Goal: Information Seeking & Learning: Check status

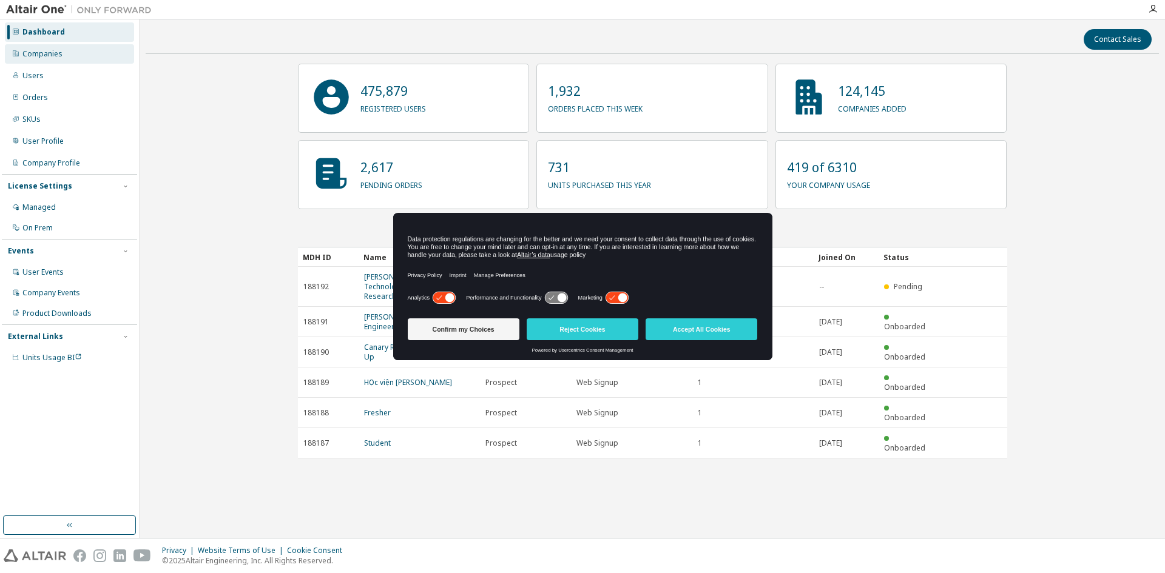
click at [48, 53] on div "Companies" at bounding box center [42, 54] width 40 height 10
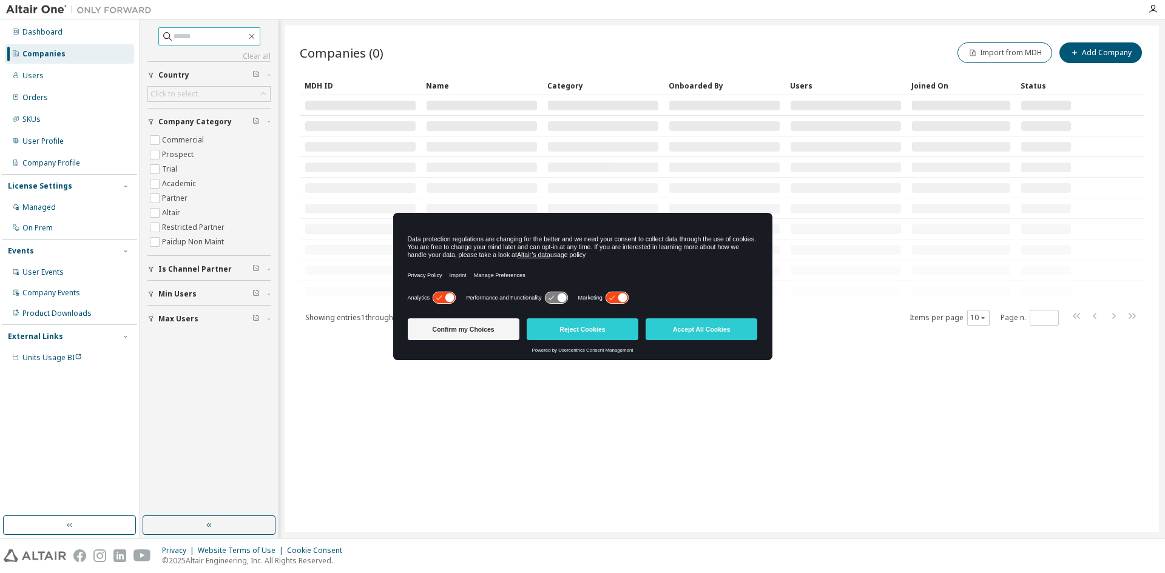
click at [238, 41] on input "text" at bounding box center [210, 36] width 73 height 12
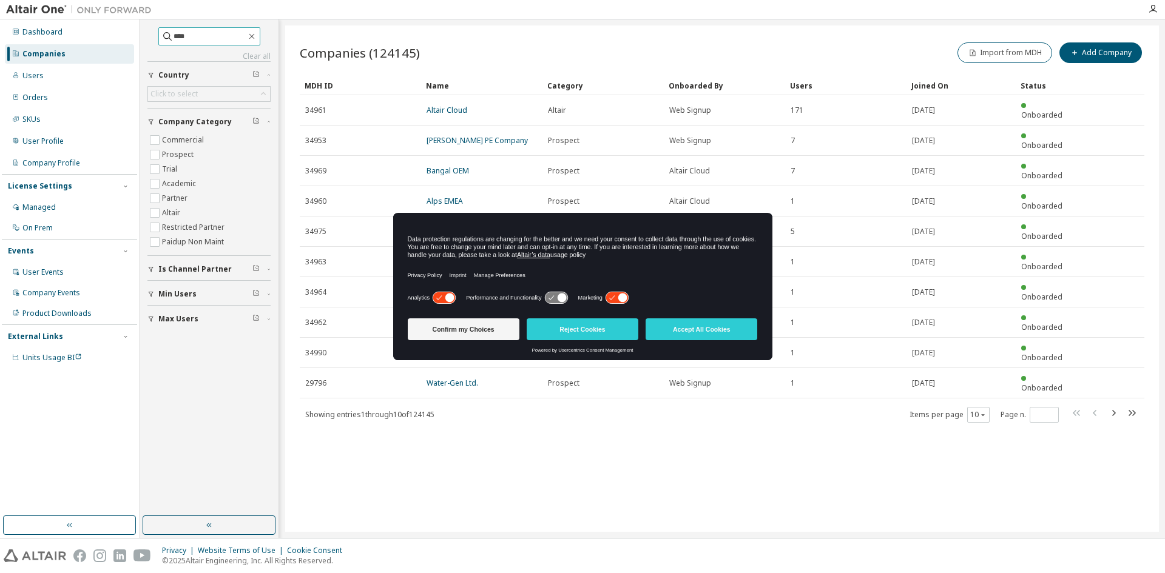
type input "****"
click at [161, 36] on icon at bounding box center [167, 36] width 12 height 12
click at [184, 36] on input "****" at bounding box center [210, 36] width 73 height 12
click at [703, 329] on button "Accept All Cookies" at bounding box center [702, 330] width 112 height 22
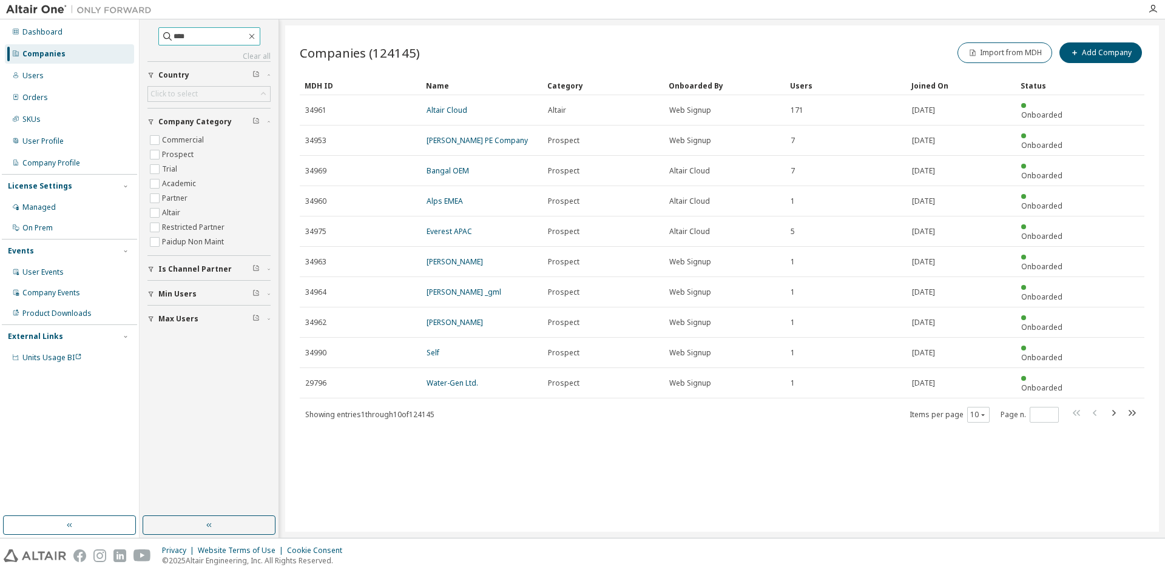
click at [200, 35] on input "****" at bounding box center [210, 36] width 73 height 12
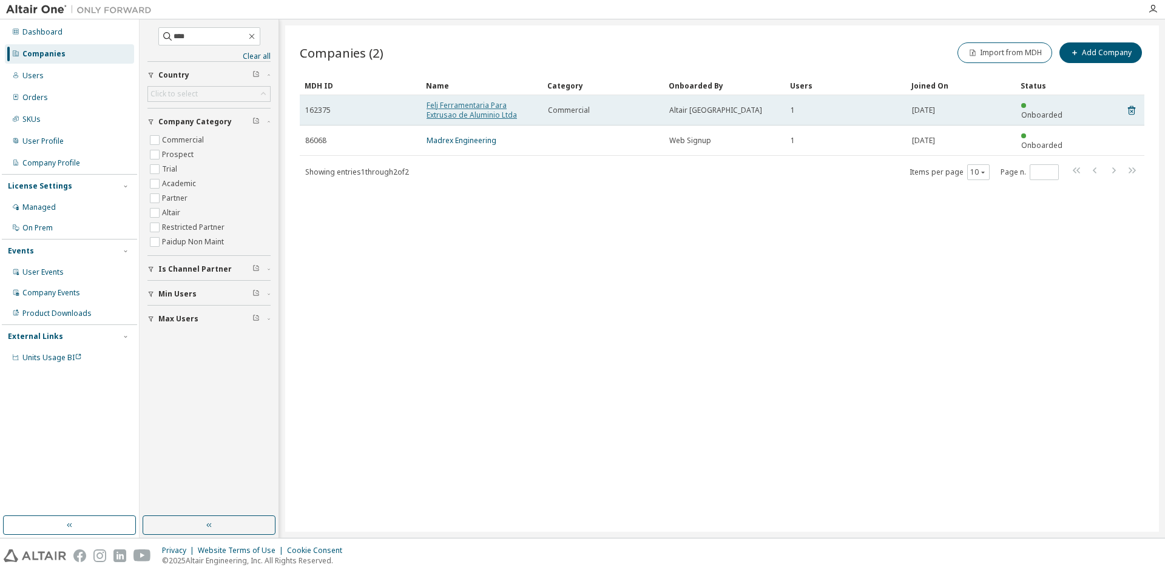
click at [468, 109] on link "Felj Ferramentaria Para Extrusao de Aluminio Ltda" at bounding box center [472, 110] width 90 height 20
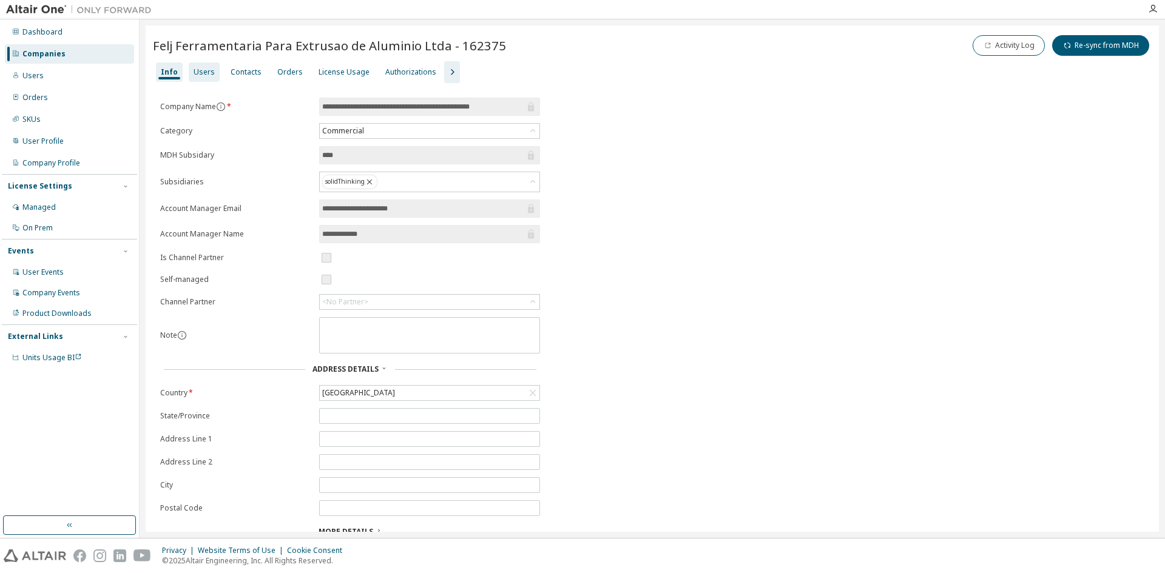
click at [200, 69] on div "Users" at bounding box center [204, 72] width 21 height 10
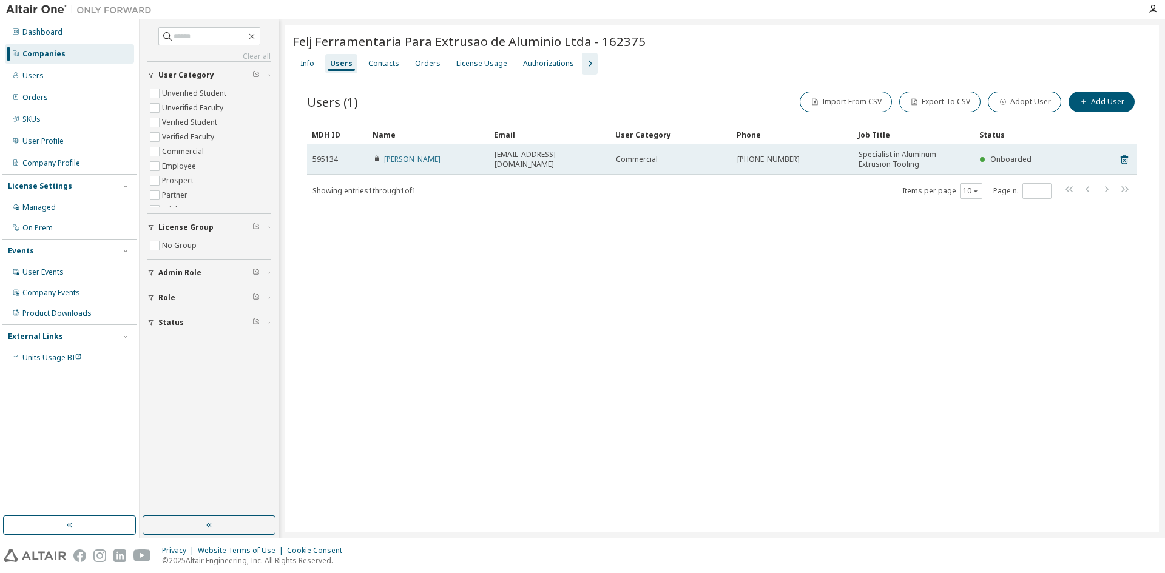
click at [404, 158] on link "Ciro Checa" at bounding box center [412, 159] width 56 height 10
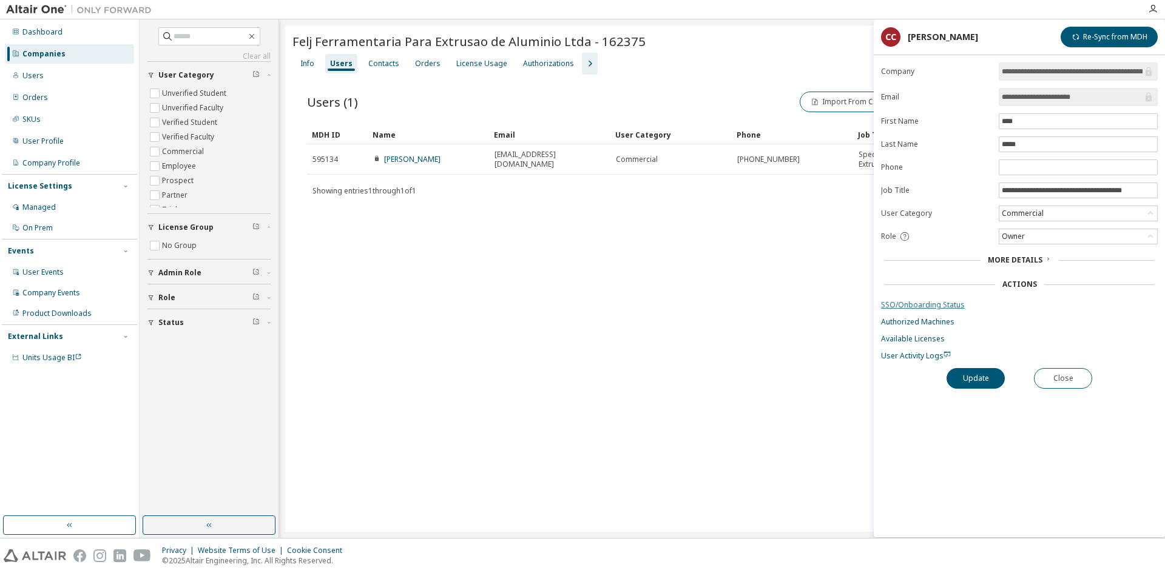
click at [931, 301] on link "SSO/Onboarding Status" at bounding box center [1019, 305] width 277 height 10
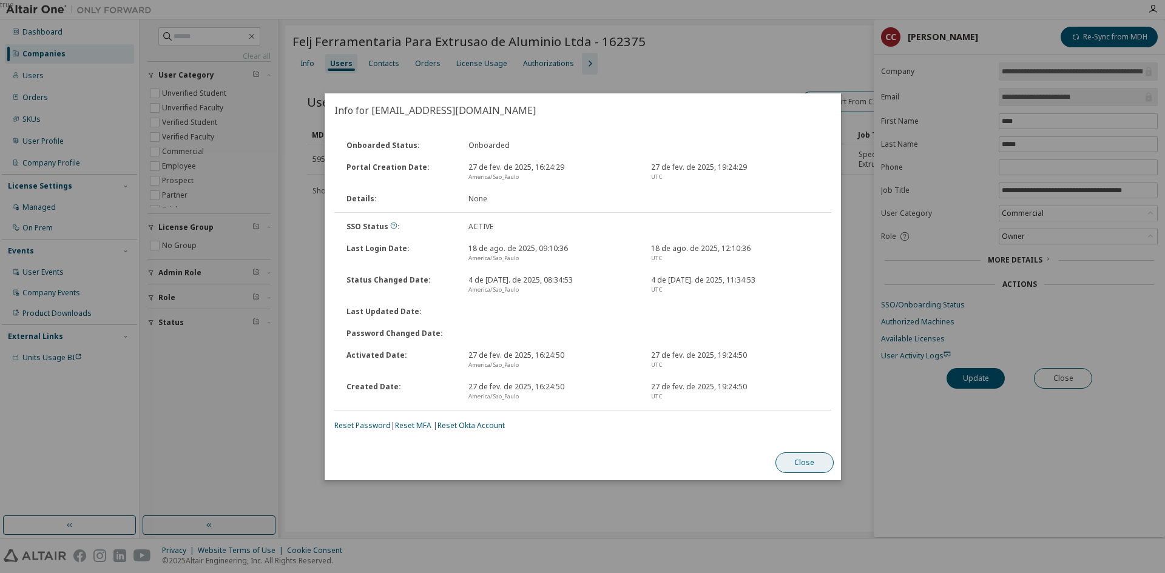
click at [801, 463] on button "Close" at bounding box center [804, 463] width 58 height 21
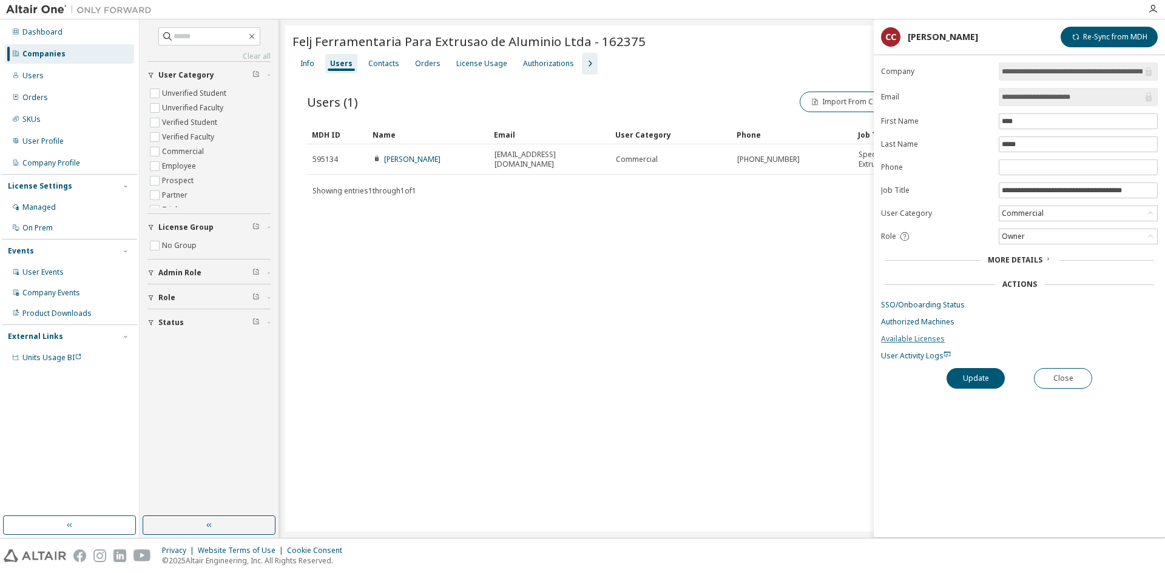
click at [924, 340] on link "Available Licenses" at bounding box center [1019, 339] width 277 height 10
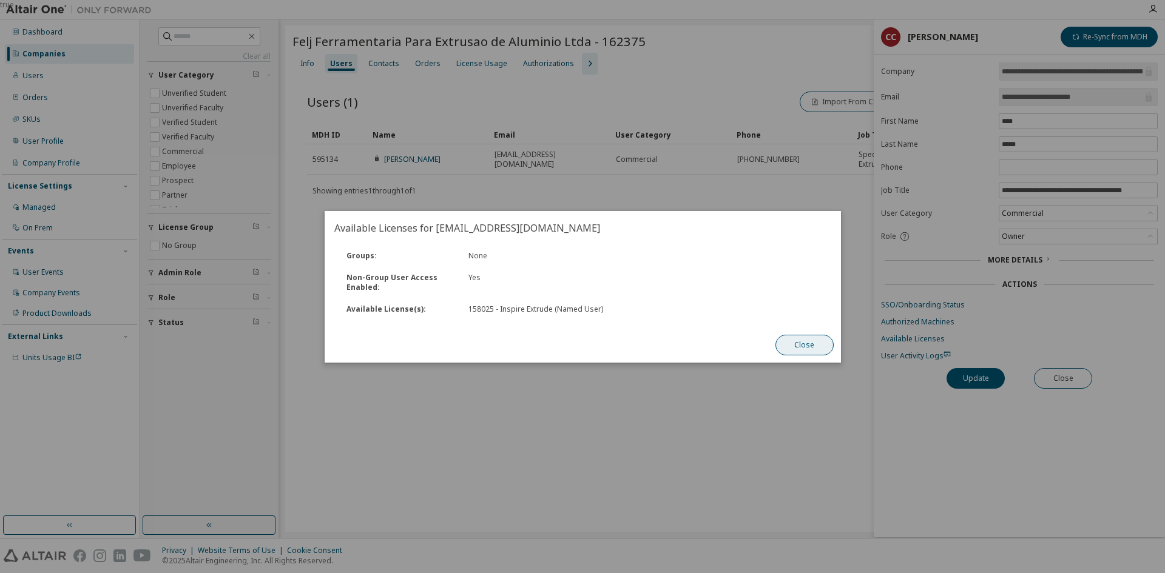
click at [810, 337] on button "Close" at bounding box center [804, 345] width 58 height 21
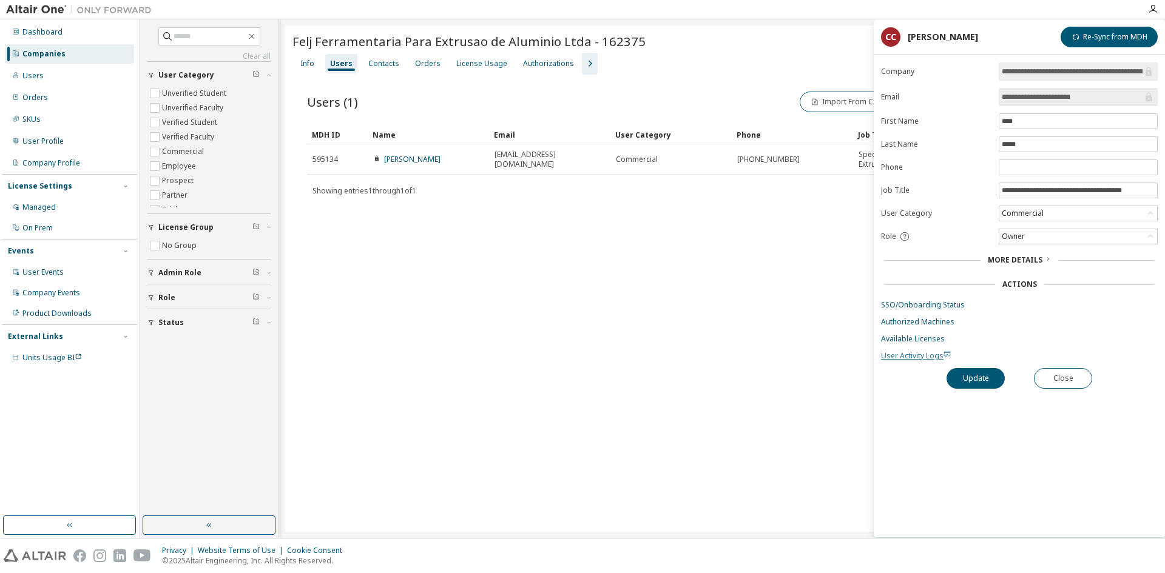
click at [926, 356] on span "User Activity Logs" at bounding box center [916, 356] width 70 height 10
click at [750, 271] on div "Felj Ferramentaria Para Extrusao de Aluminio Ltda - 162375 Clear Load Save Save…" at bounding box center [722, 278] width 874 height 507
click at [1061, 374] on button "Close" at bounding box center [1063, 378] width 58 height 21
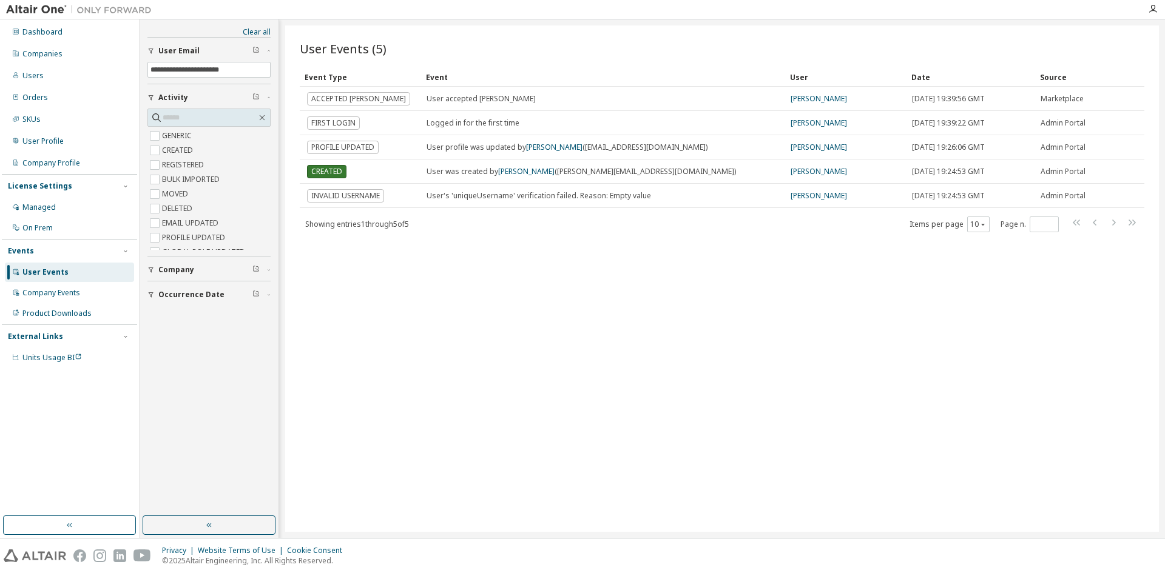
click at [656, 269] on div "User Events (5) Clear Load Save Save As Field Operator Value Select filter Sele…" at bounding box center [722, 278] width 874 height 507
click at [985, 226] on icon "button" at bounding box center [982, 224] width 7 height 7
click at [992, 297] on div "100" at bounding box center [1015, 299] width 97 height 15
click at [484, 291] on div "User Events (5) Clear Load Save Save As Field Operator Value Select filter Sele…" at bounding box center [722, 278] width 874 height 507
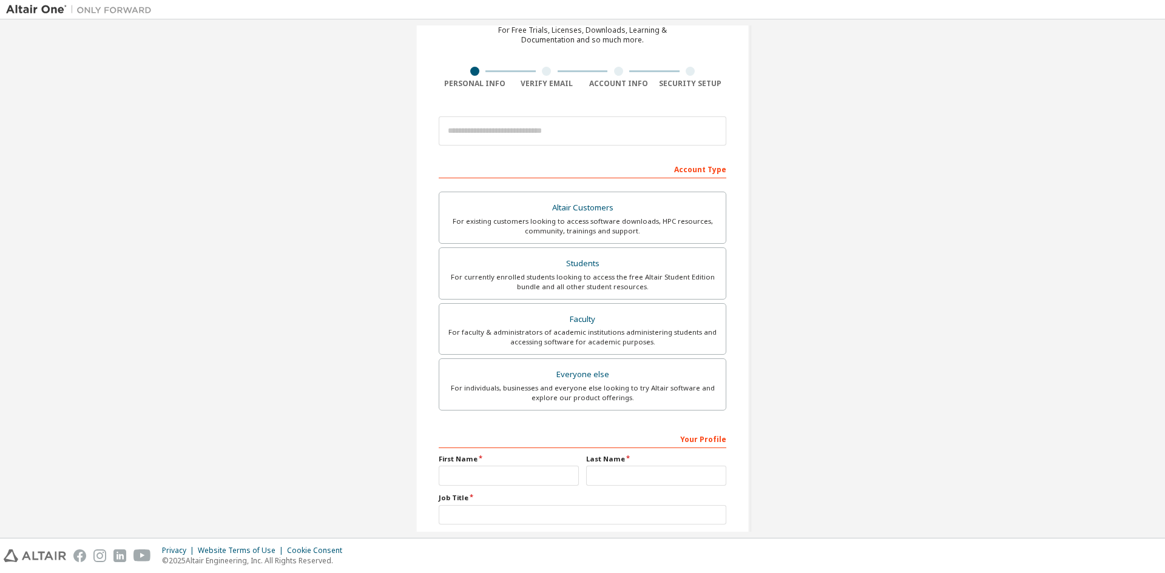
scroll to position [136, 0]
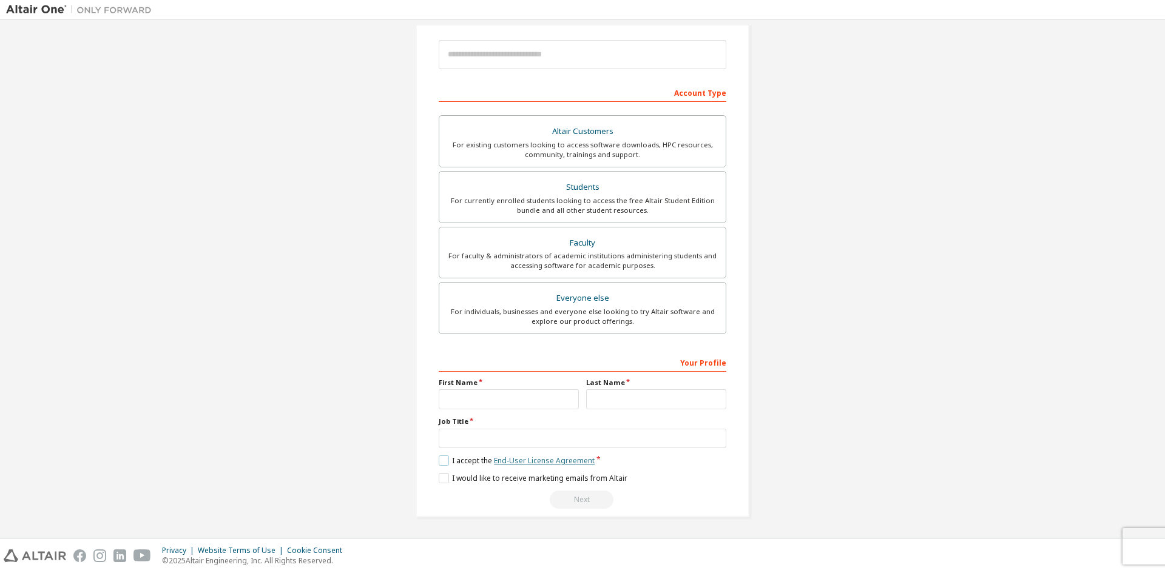
click at [561, 461] on link "End-User License Agreement" at bounding box center [544, 461] width 101 height 10
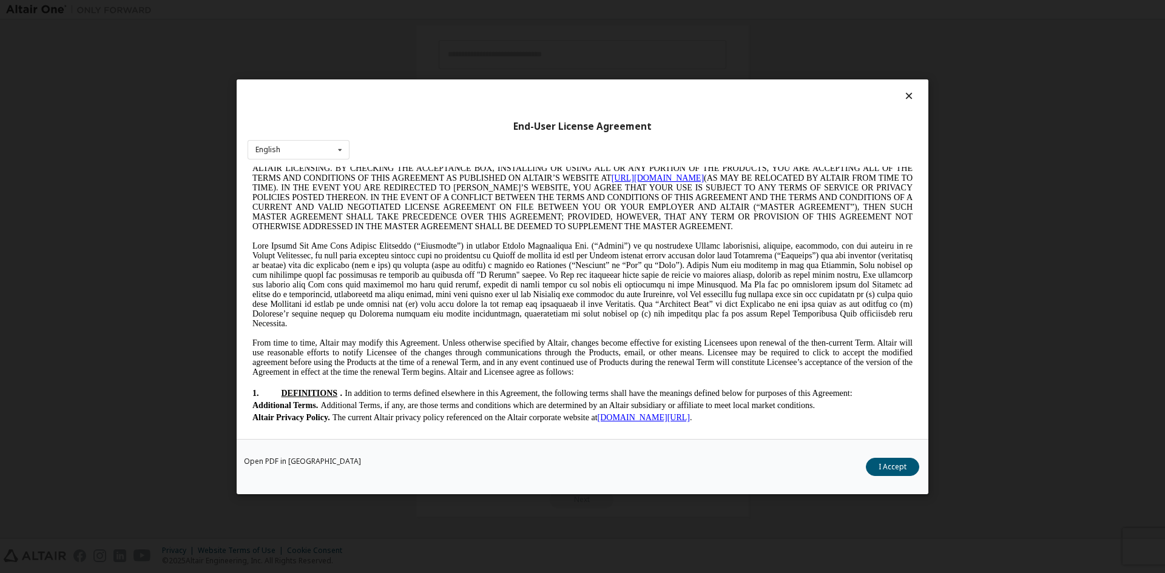
scroll to position [61, 0]
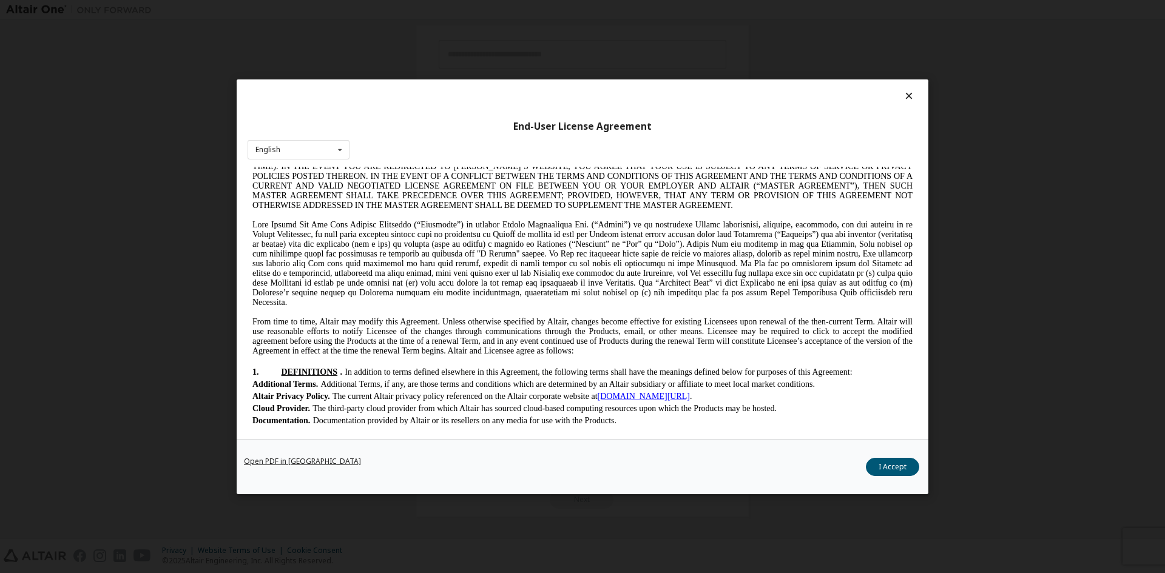
click at [308, 458] on link "Open PDF in [GEOGRAPHIC_DATA]" at bounding box center [302, 461] width 117 height 7
